Goal: Find specific page/section: Find specific page/section

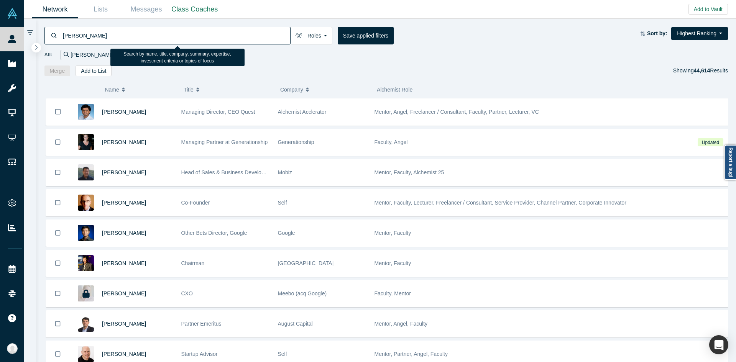
type input "[PERSON_NAME]"
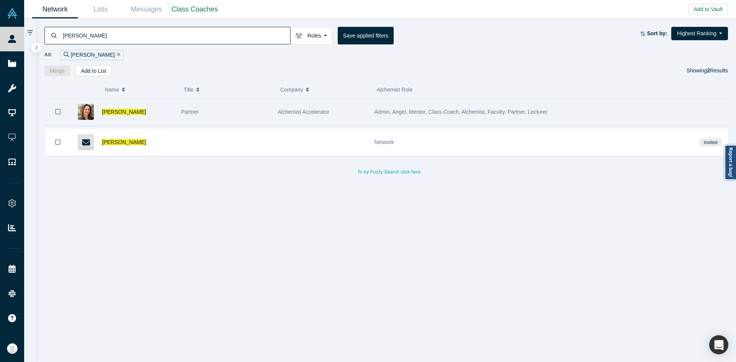
click at [196, 112] on span "Partner" at bounding box center [190, 112] width 18 height 6
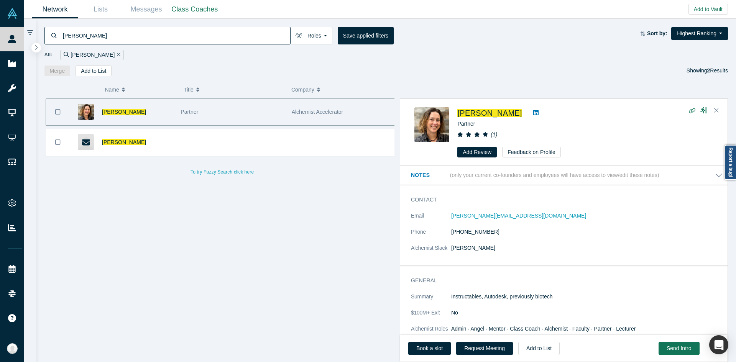
click at [530, 113] on link at bounding box center [536, 112] width 12 height 9
